Goal: Navigation & Orientation: Find specific page/section

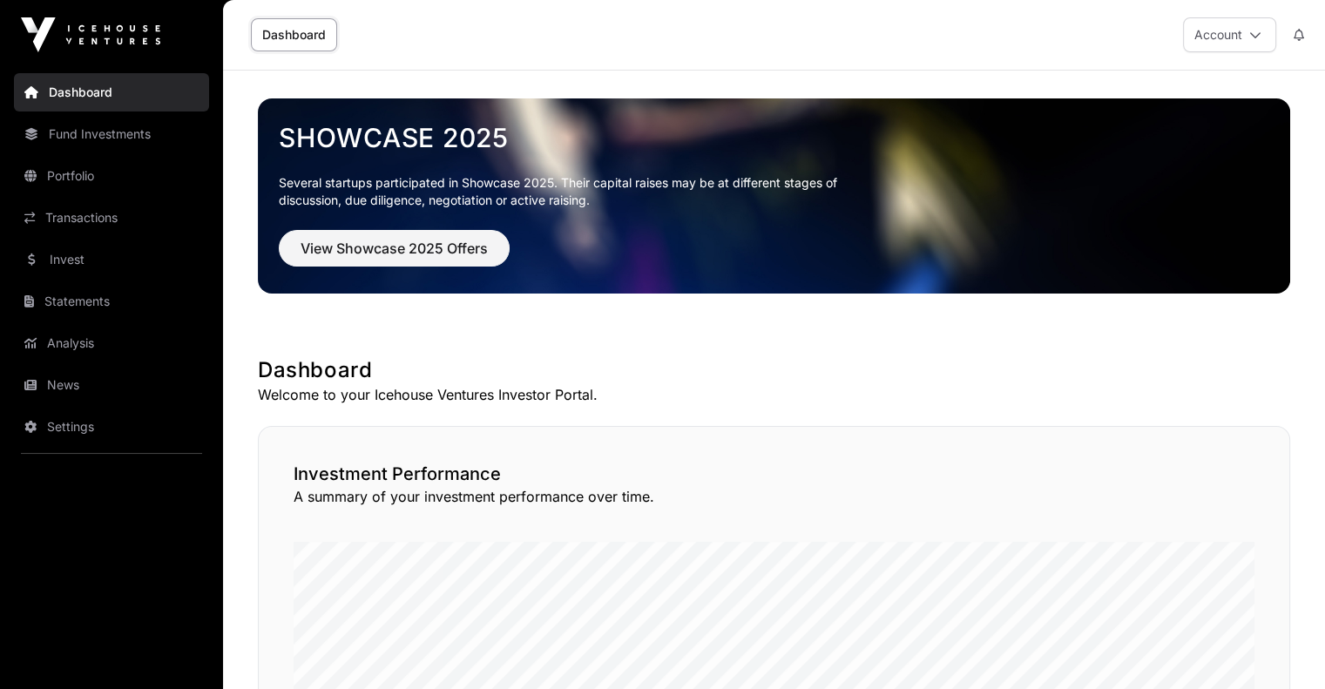
click at [85, 180] on link "Portfolio" at bounding box center [111, 176] width 195 height 38
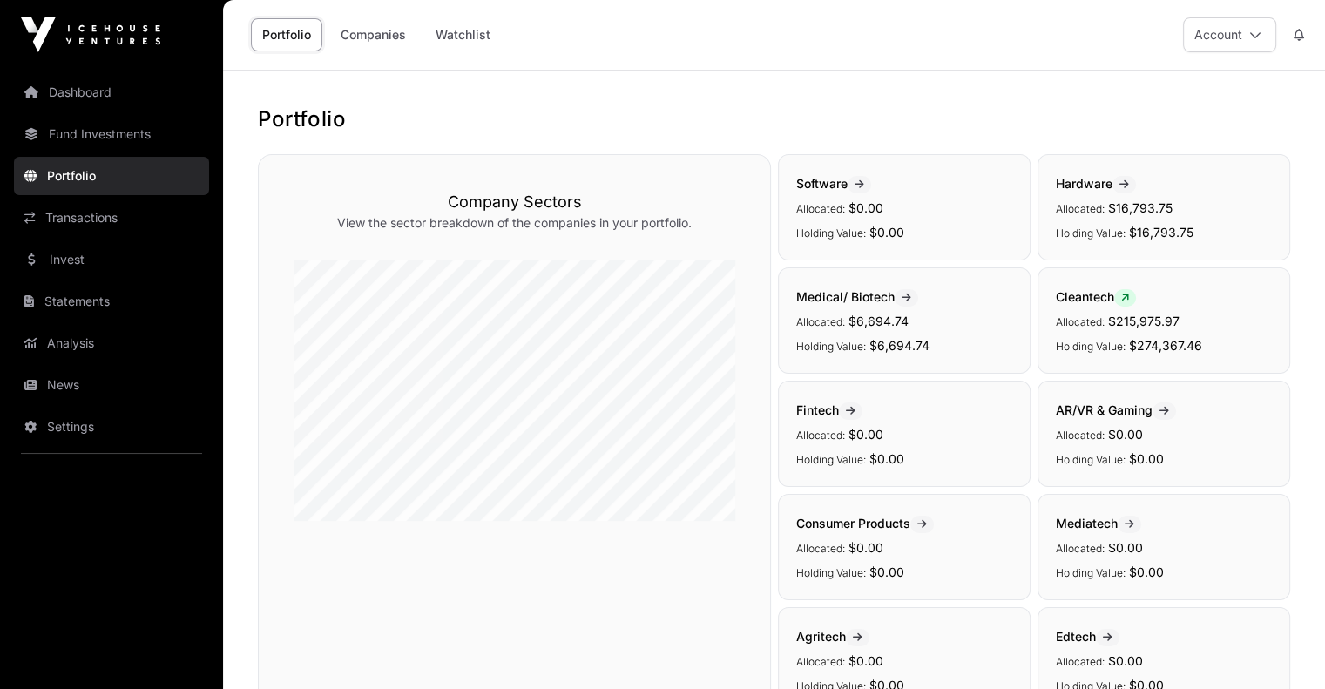
click at [98, 102] on link "Dashboard" at bounding box center [111, 92] width 195 height 38
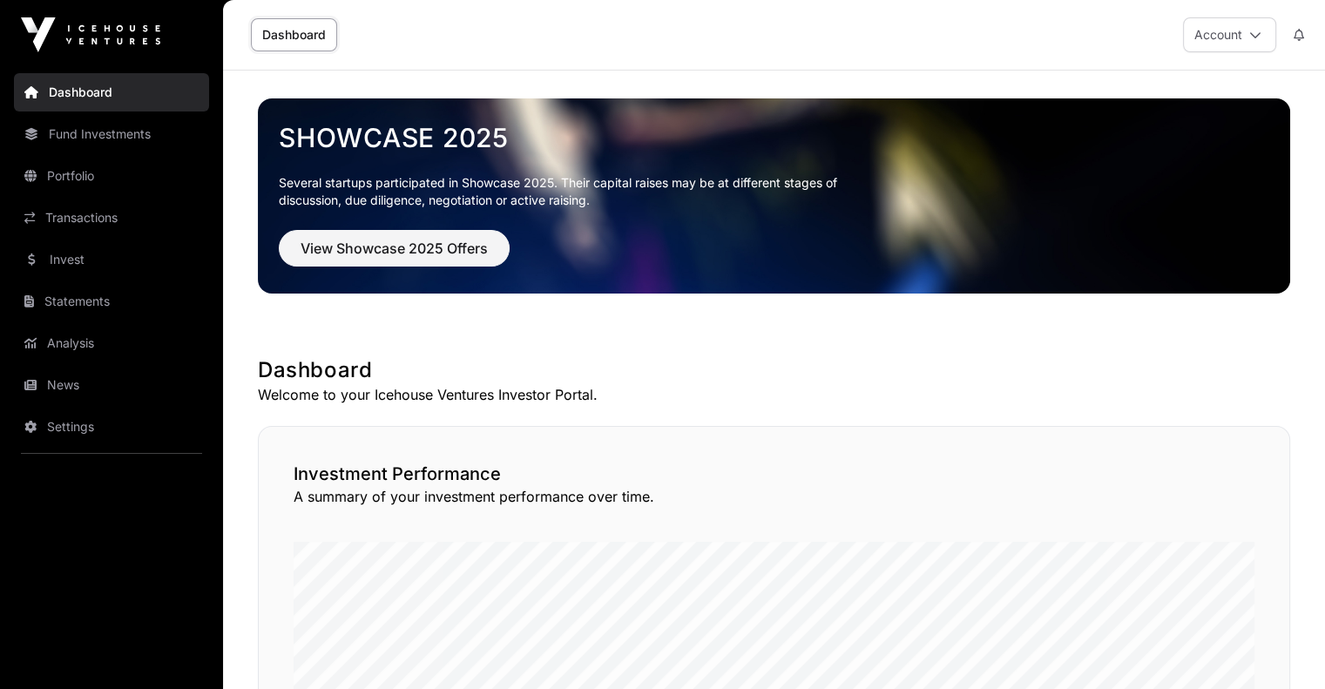
click at [146, 146] on link "Fund Investments" at bounding box center [111, 134] width 195 height 38
